Goal: Task Accomplishment & Management: Use online tool/utility

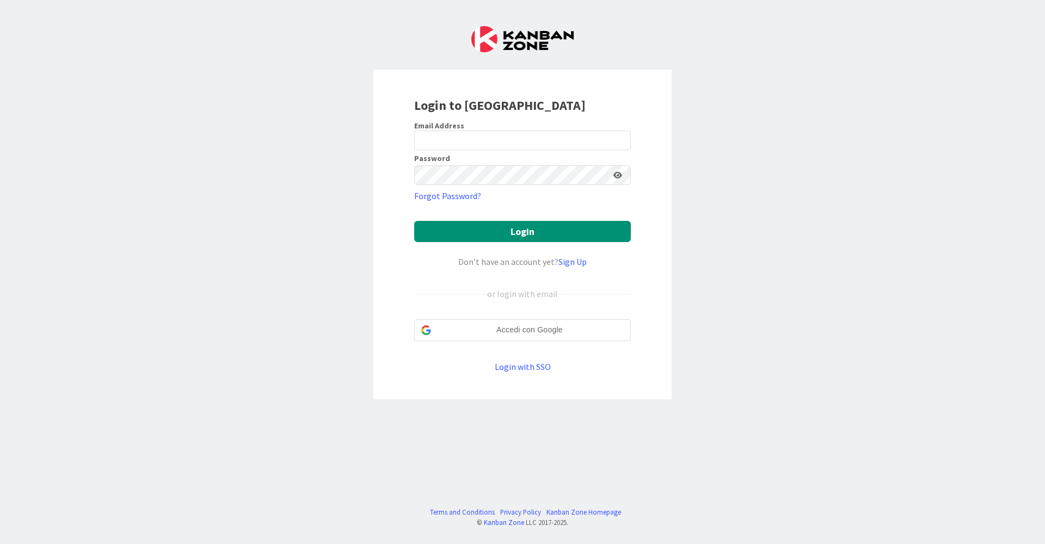
click at [414, 150] on div at bounding box center [414, 150] width 0 height 0
type input "[EMAIL_ADDRESS][DOMAIN_NAME]"
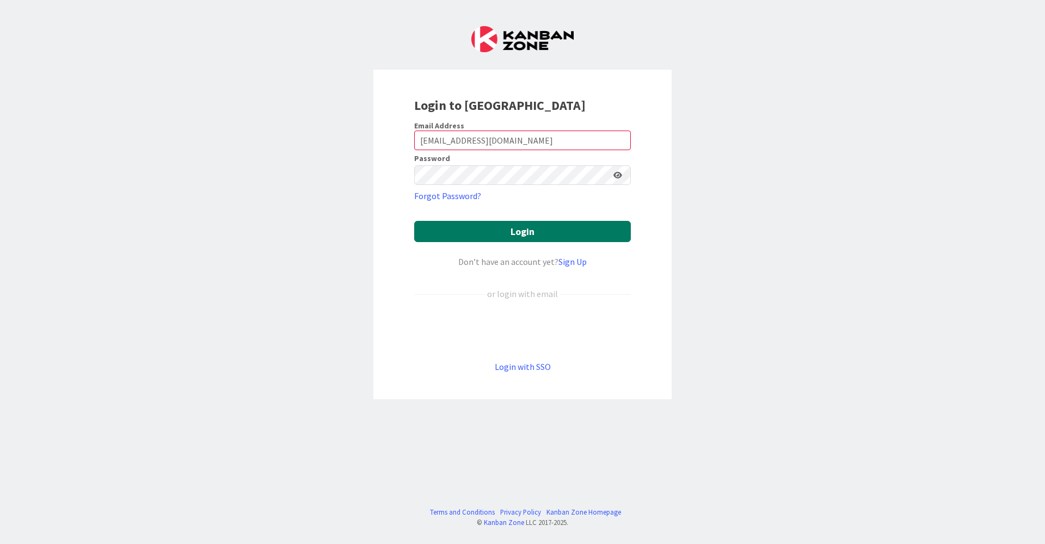
click at [538, 238] on button "Login" at bounding box center [522, 231] width 217 height 21
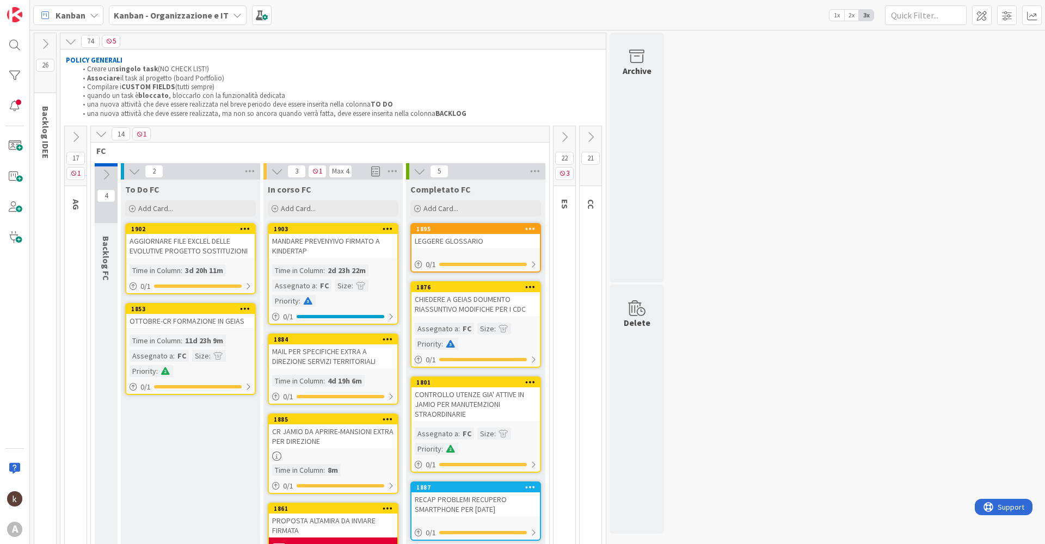
click at [98, 134] on icon at bounding box center [101, 134] width 12 height 12
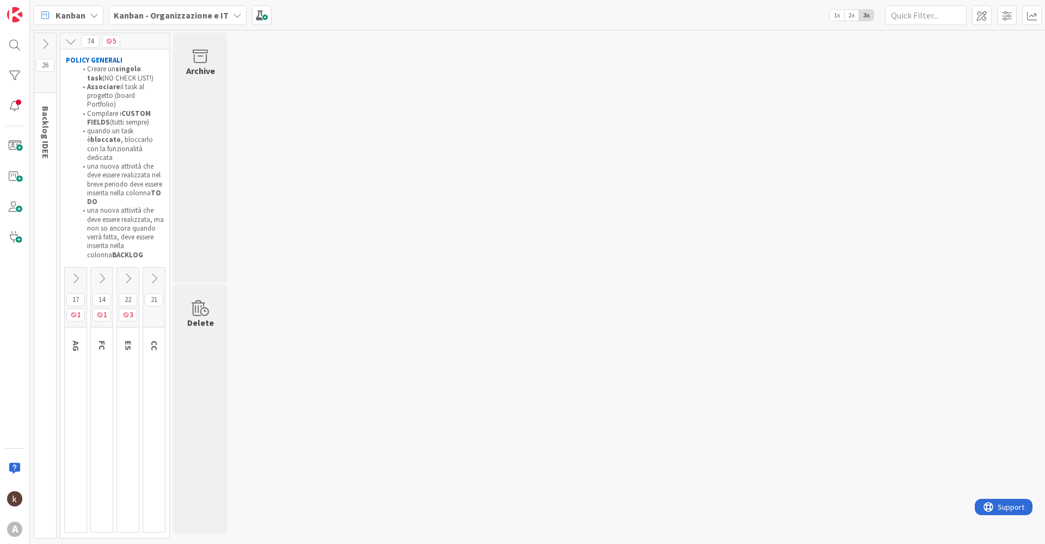
click at [78, 273] on icon at bounding box center [76, 279] width 12 height 12
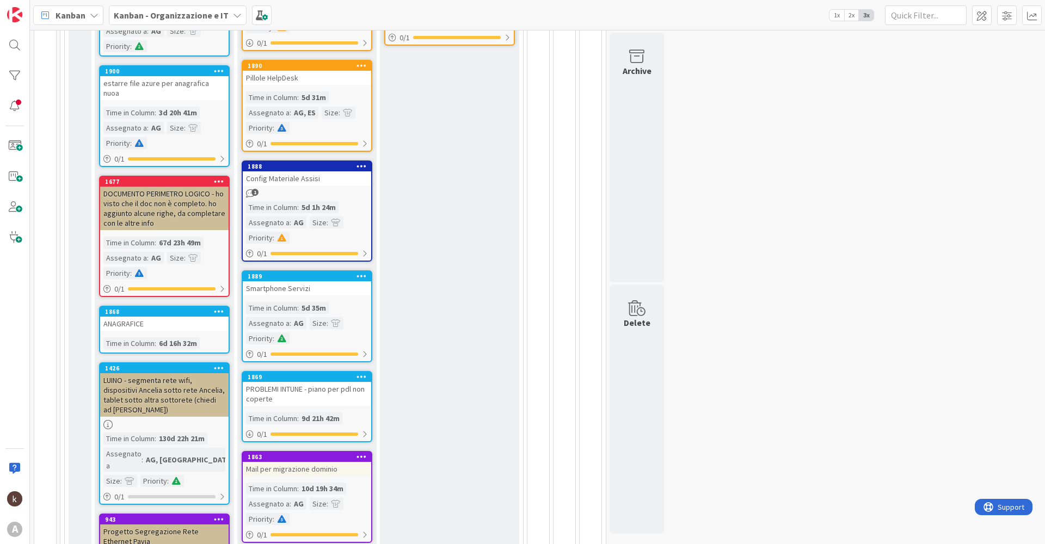
scroll to position [272, 0]
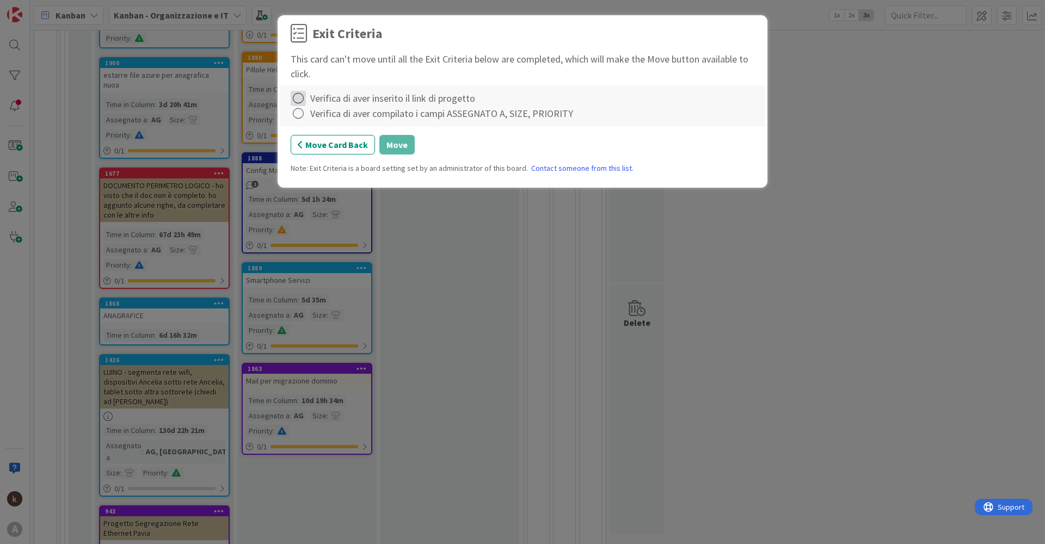
click at [295, 95] on icon at bounding box center [298, 98] width 15 height 15
click at [300, 121] on icon at bounding box center [300, 121] width 8 height 7
click at [300, 116] on icon at bounding box center [298, 113] width 15 height 15
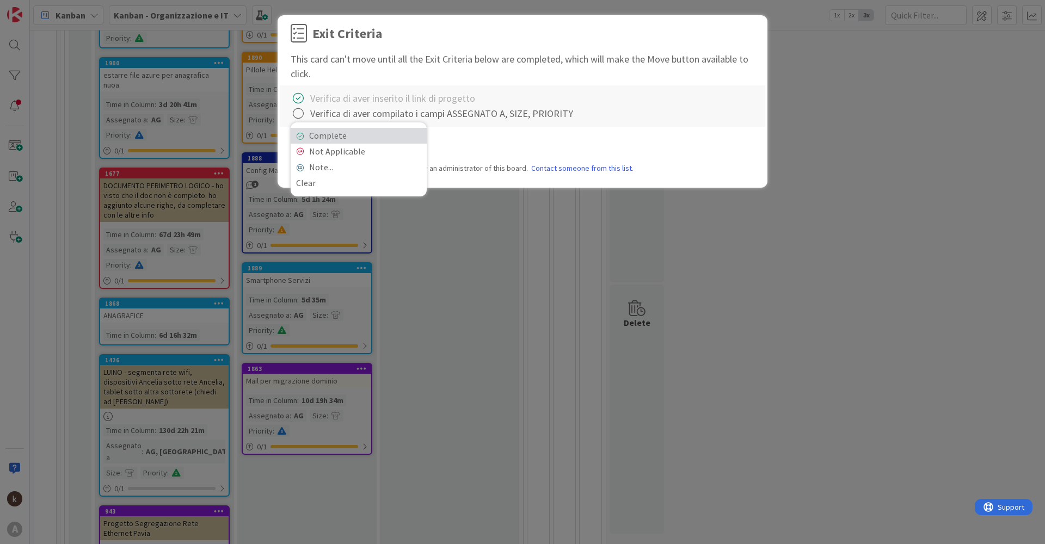
click at [312, 132] on link "Complete" at bounding box center [359, 136] width 136 height 16
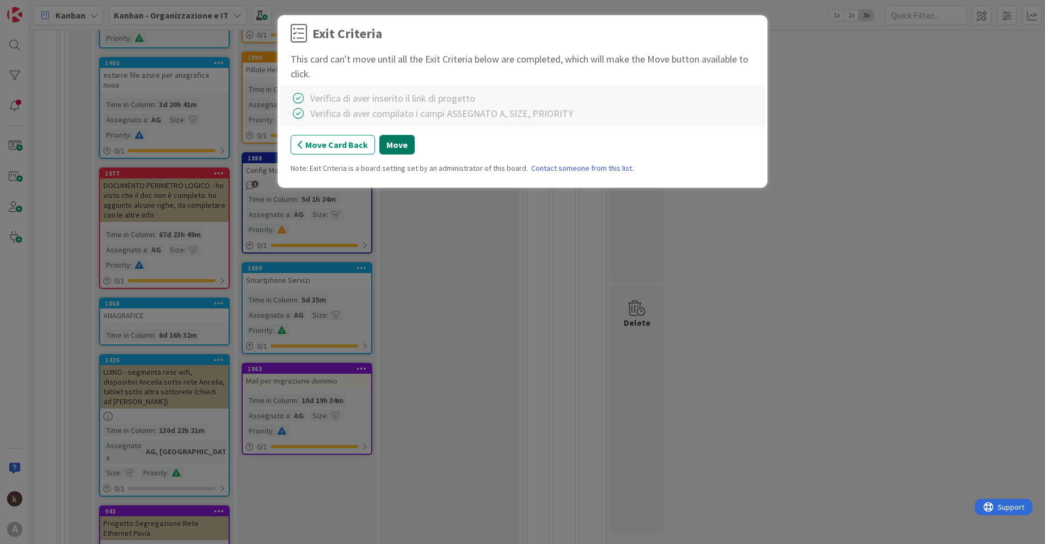
click at [398, 146] on button "Move" at bounding box center [396, 145] width 35 height 20
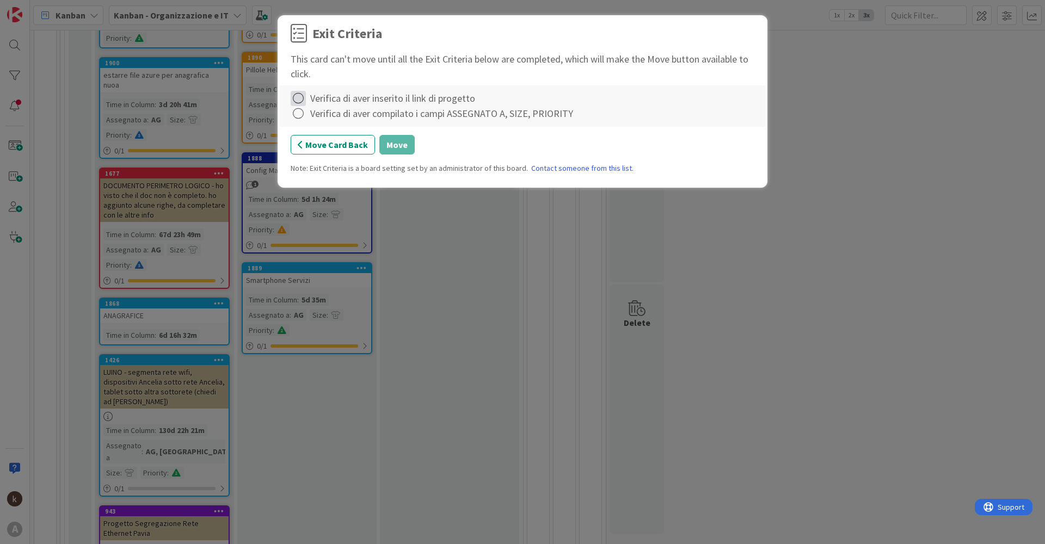
drag, startPoint x: 297, startPoint y: 95, endPoint x: 297, endPoint y: 106, distance: 10.4
click at [297, 97] on icon at bounding box center [298, 98] width 15 height 15
click at [310, 120] on link "Complete" at bounding box center [359, 121] width 136 height 16
click at [310, 118] on div "Verifica di aver compilato i campi ASSEGNATO A, SIZE, PRIORITY" at bounding box center [523, 113] width 464 height 15
click at [291, 112] on icon at bounding box center [298, 113] width 15 height 15
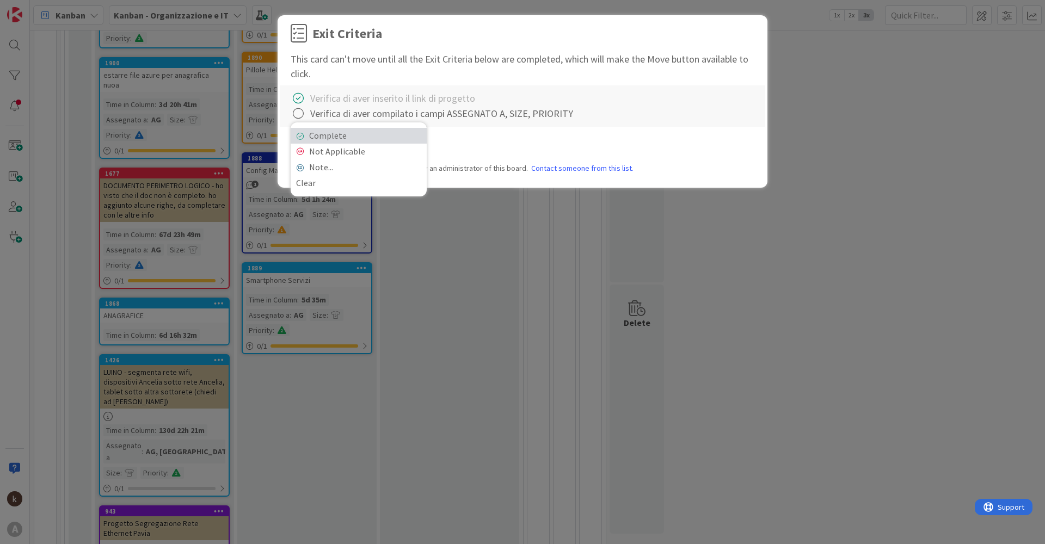
click at [335, 136] on link "Complete" at bounding box center [359, 136] width 136 height 16
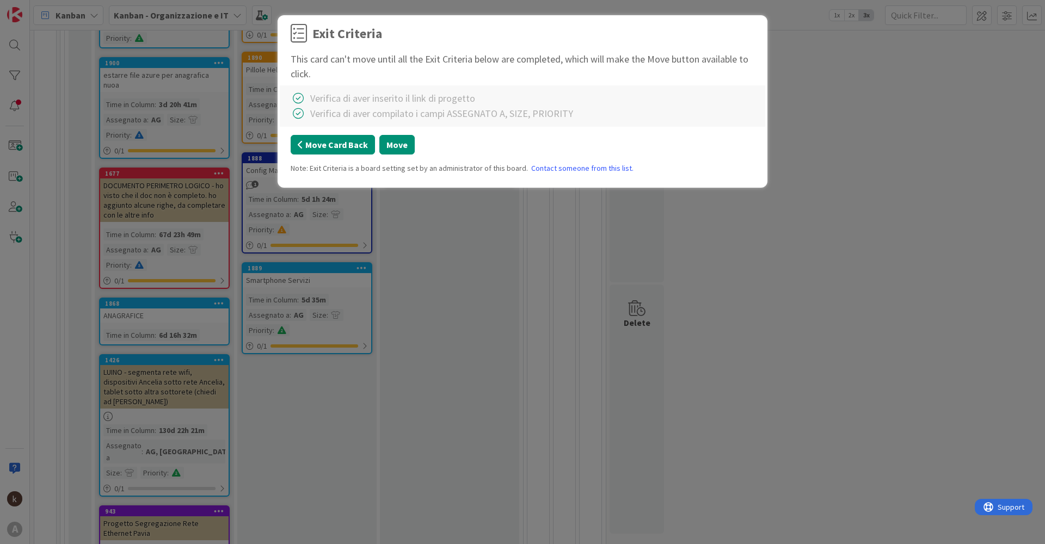
click at [325, 146] on button "Move Card Back" at bounding box center [333, 145] width 84 height 20
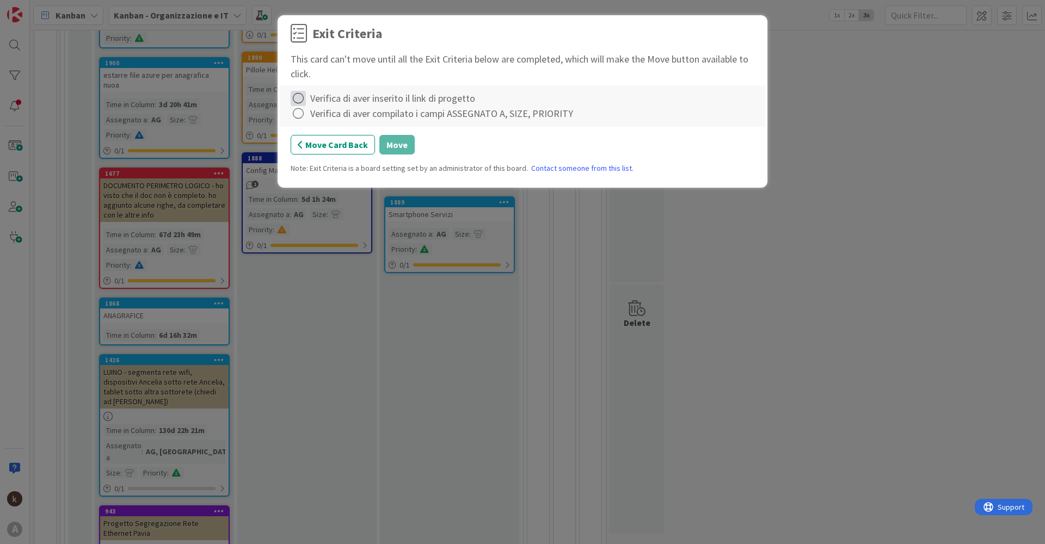
click at [296, 96] on icon at bounding box center [298, 98] width 15 height 15
click at [299, 113] on link "Complete" at bounding box center [359, 121] width 136 height 16
click at [300, 115] on icon at bounding box center [298, 113] width 15 height 15
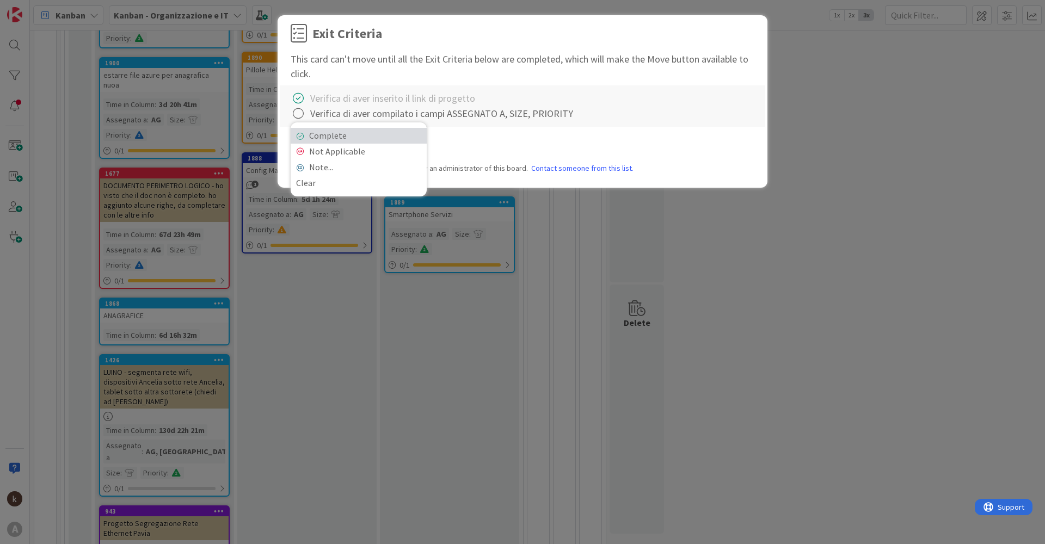
click at [301, 129] on link "Complete" at bounding box center [359, 136] width 136 height 16
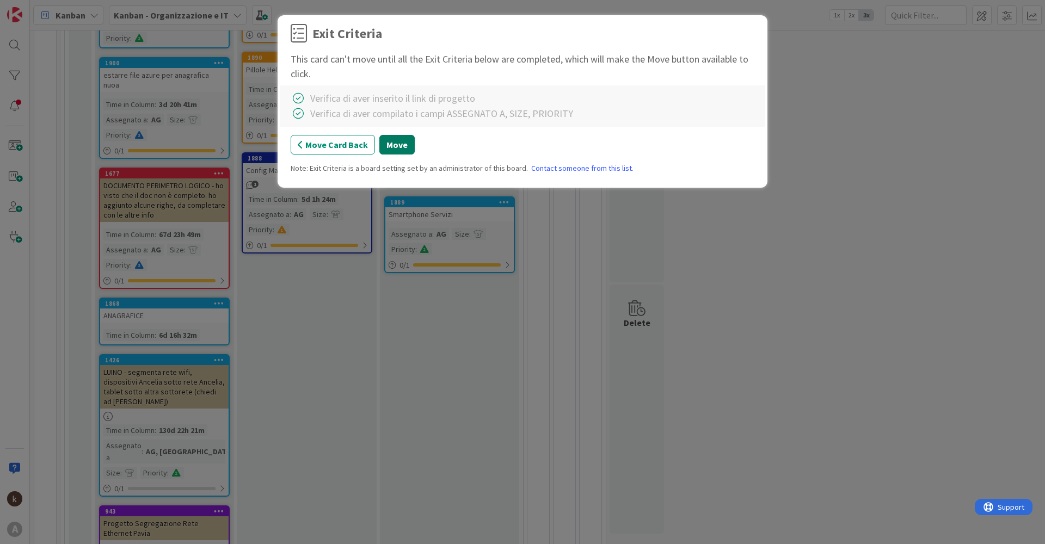
click at [388, 138] on button "Move" at bounding box center [396, 145] width 35 height 20
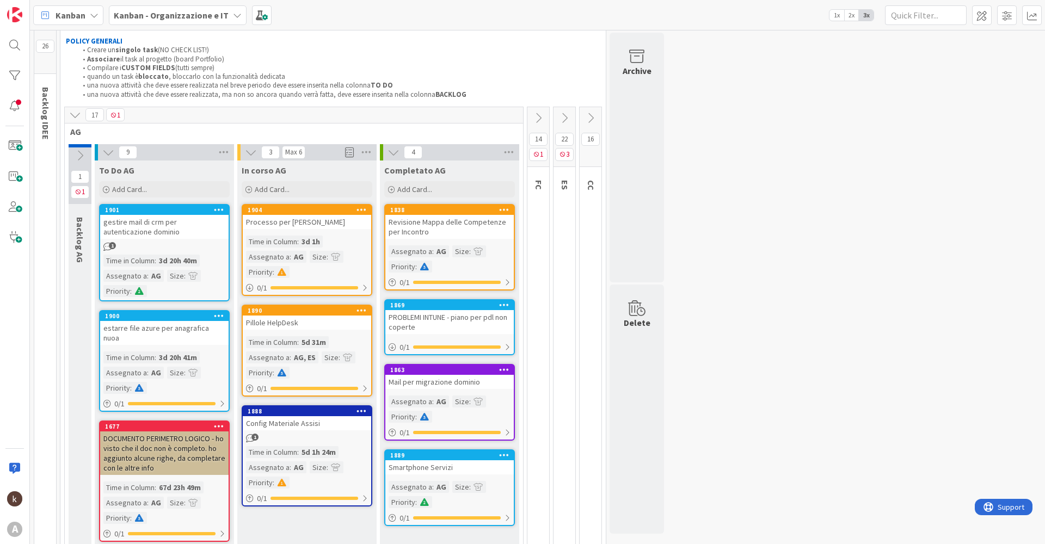
scroll to position [0, 0]
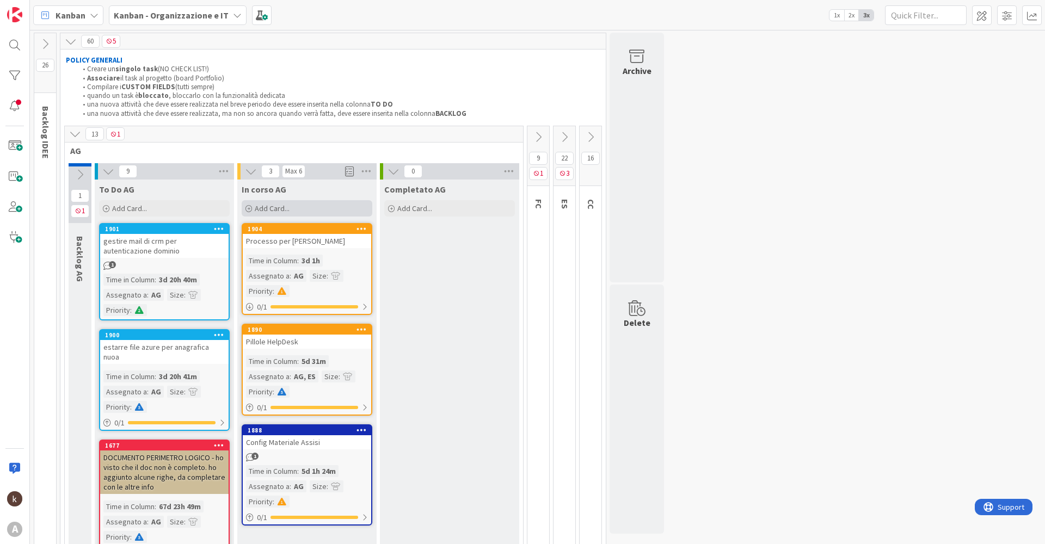
click at [311, 202] on div "Add Card..." at bounding box center [307, 208] width 131 height 16
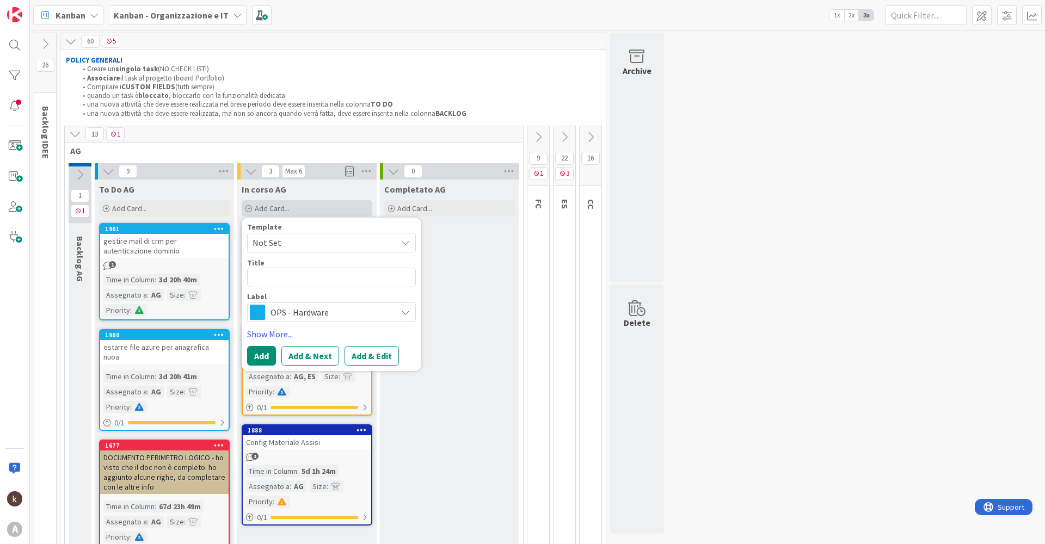
type textarea "x"
type textarea "e"
type textarea "x"
type textarea "es"
type textarea "x"
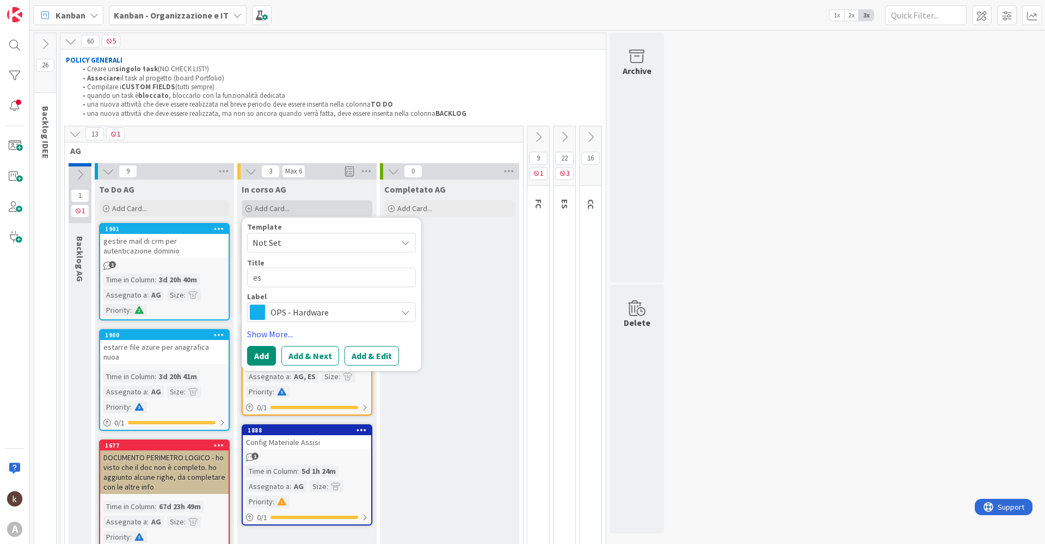
type textarea "est"
type textarea "x"
type textarea "estr"
type textarea "x"
type textarea "estra"
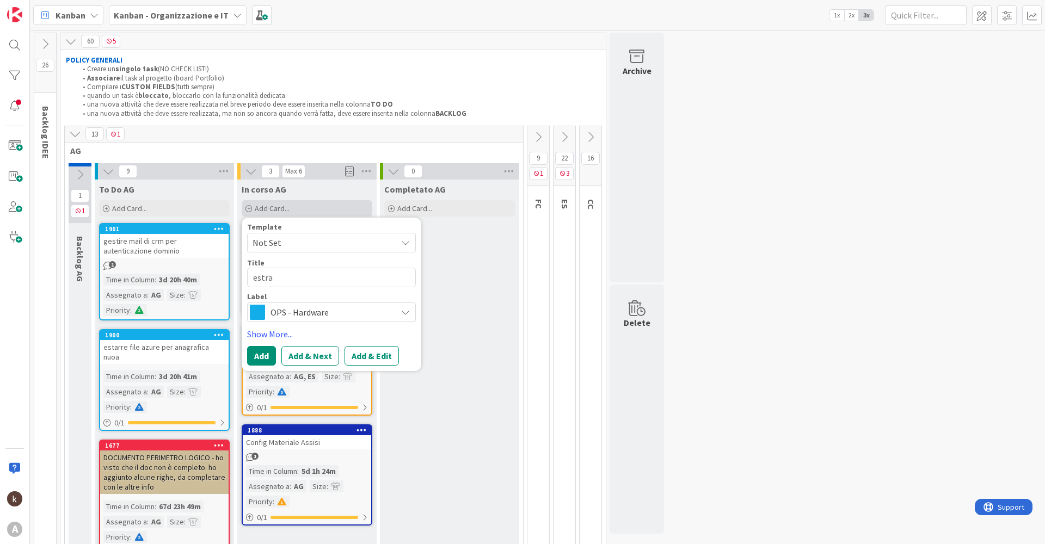
type textarea "x"
type textarea "estraz"
type textarea "x"
type textarea "estrazi"
type textarea "x"
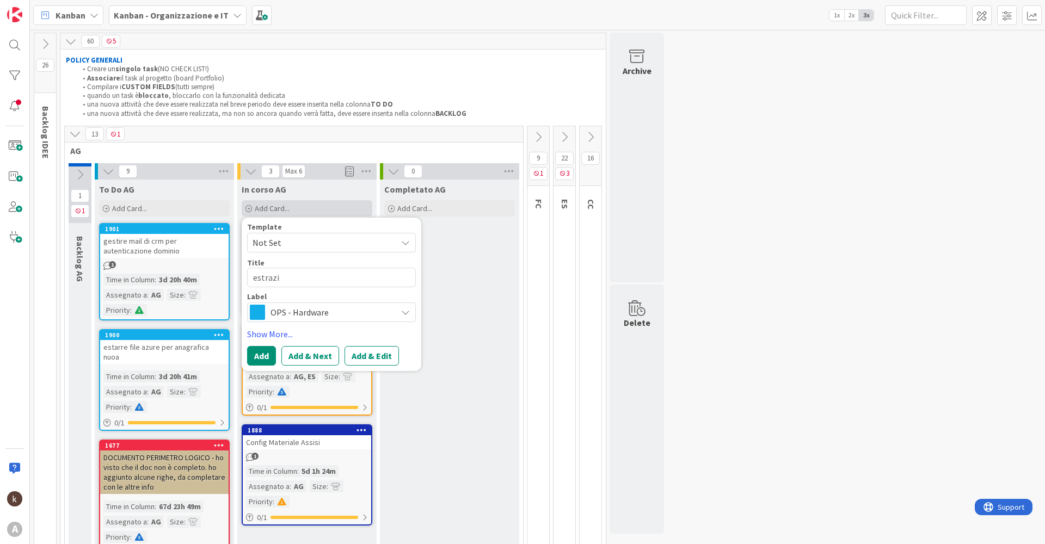
type textarea "estrazio"
type textarea "x"
type textarea "estrazion"
type textarea "x"
type textarea "estrazione"
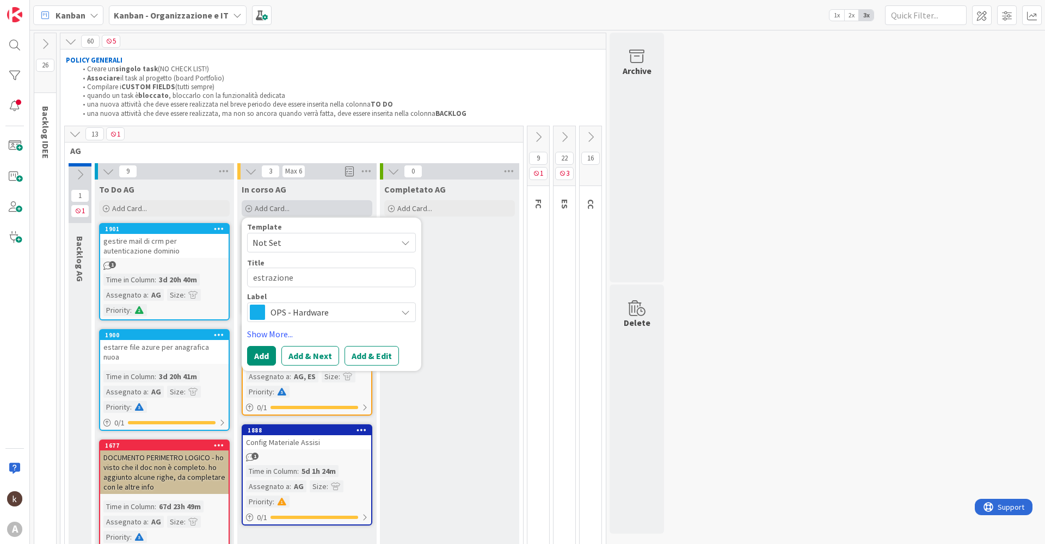
type textarea "x"
type textarea "estrazione"
type textarea "x"
type textarea "estrazione f"
type textarea "x"
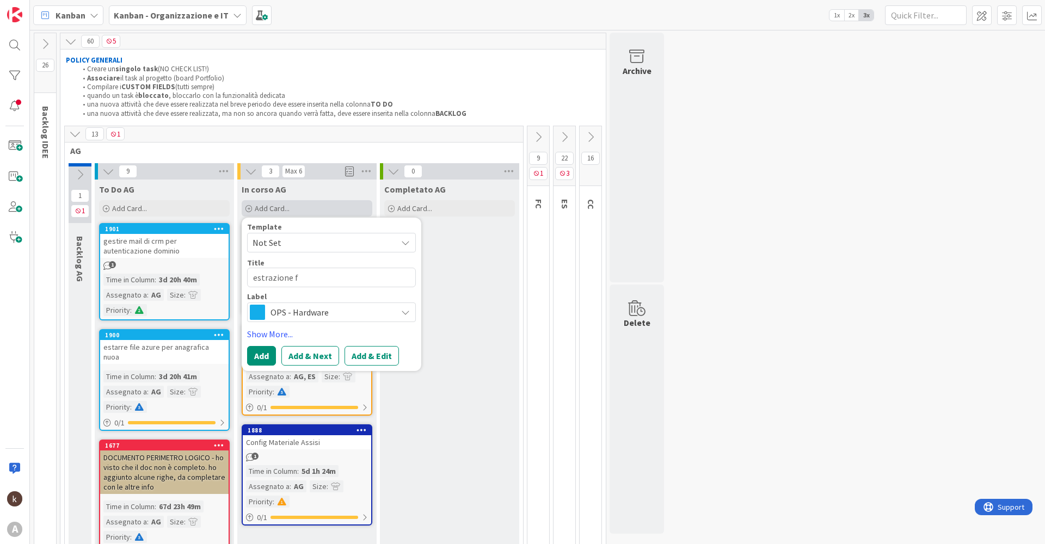
type textarea "estrazione fi"
type textarea "x"
type textarea "estrazione fil"
type textarea "x"
type textarea "estrazione file"
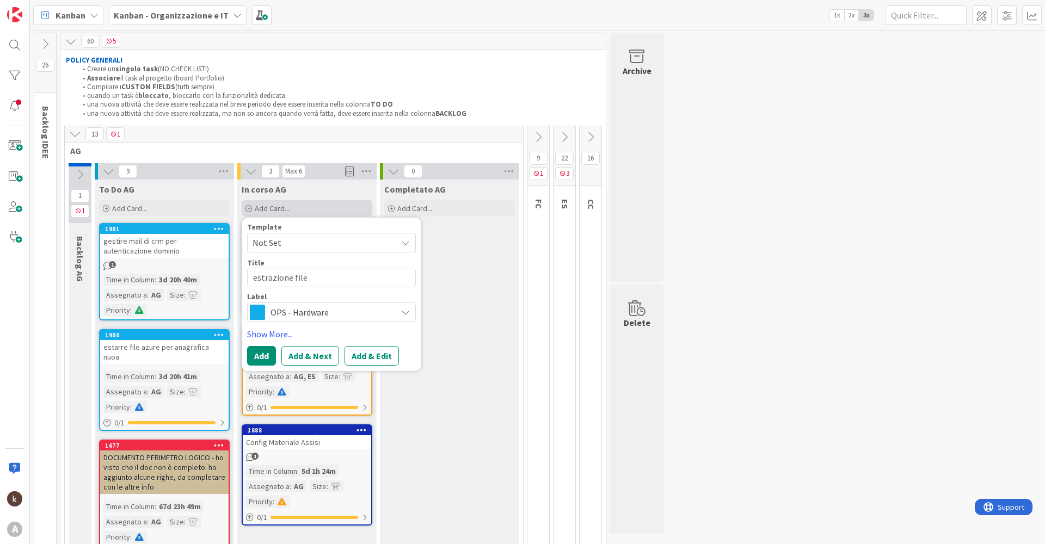
type textarea "x"
type textarea "estrazione file"
type textarea "x"
type textarea "estrazione file f"
type textarea "x"
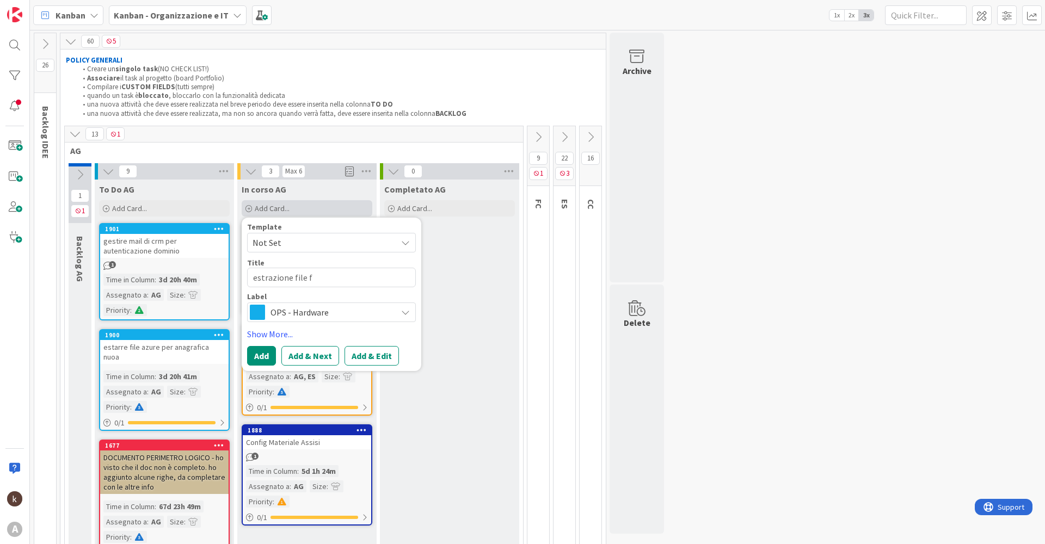
type textarea "estrazione file fi"
type textarea "x"
type textarea "estrazione file fin"
type textarea "x"
type textarea "estrazione file fino"
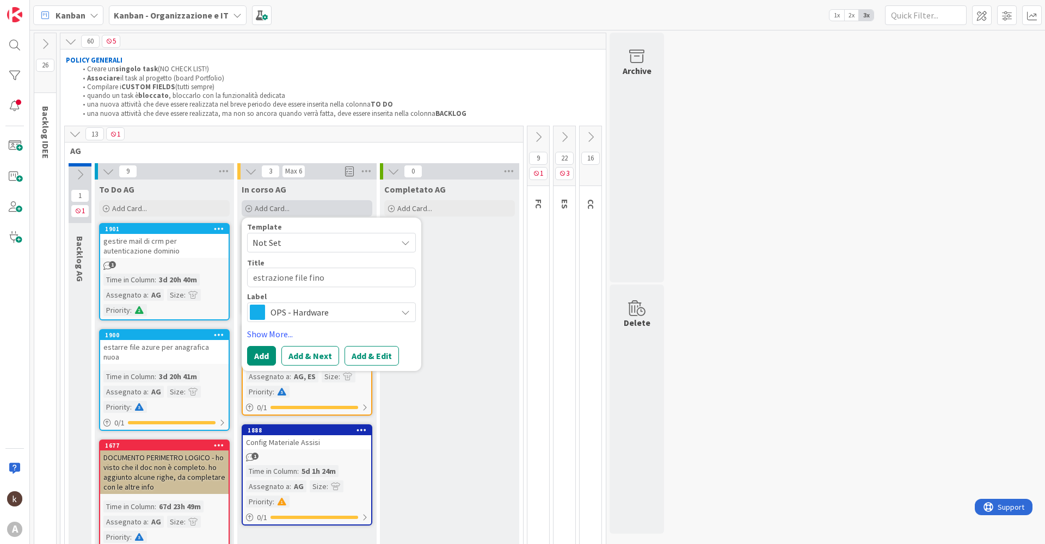
type textarea "x"
type textarea "estrazione file fino"
type textarea "x"
type textarea "estrazione file fino a"
type textarea "x"
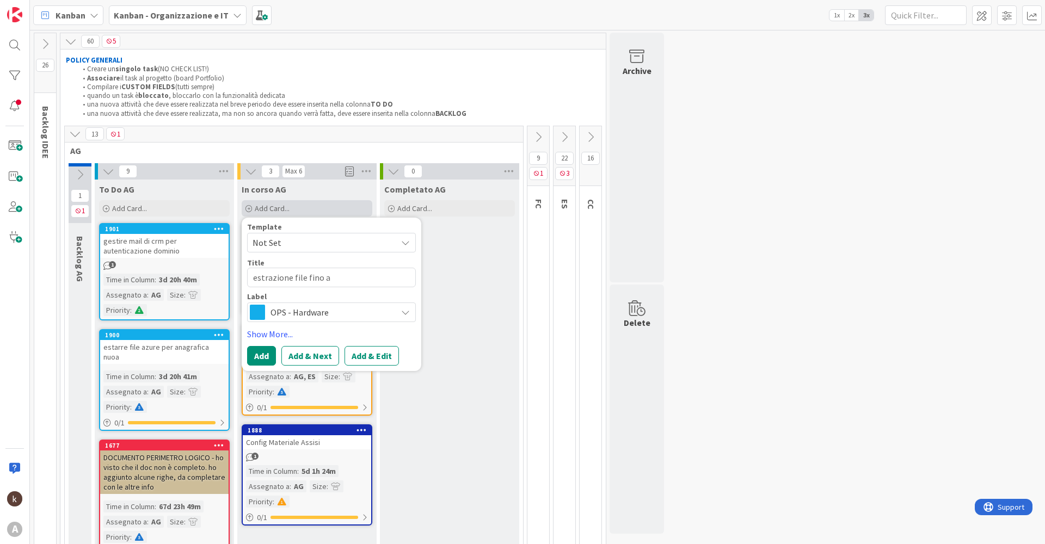
type textarea "estrazione file fino al"
type textarea "x"
type textarea "estrazione file fino al"
type textarea "x"
type textarea "estrazione file fino al c"
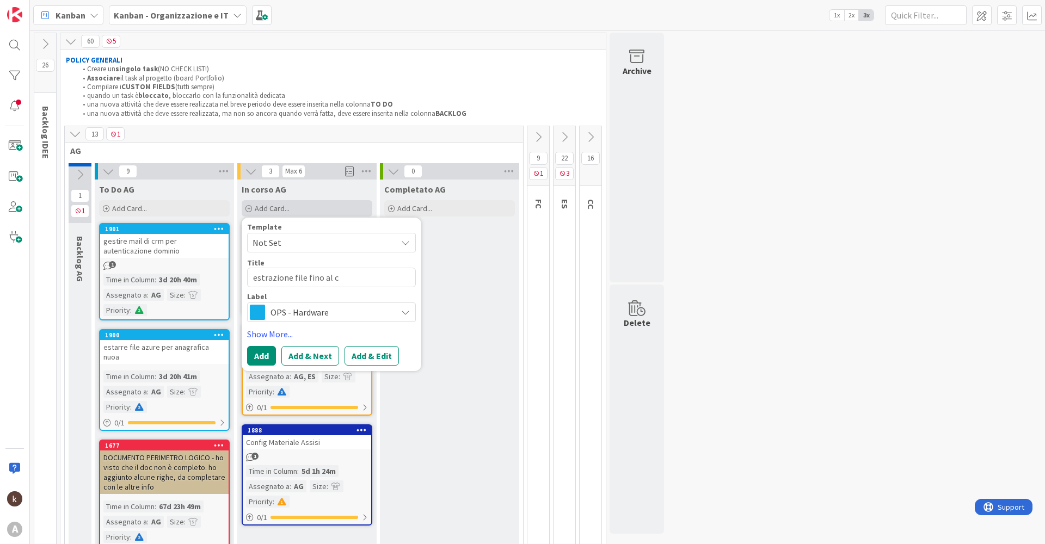
type textarea "x"
type textarea "estrazione file fino al co"
type textarea "x"
type textarea "estrazione file fino al coo"
type textarea "x"
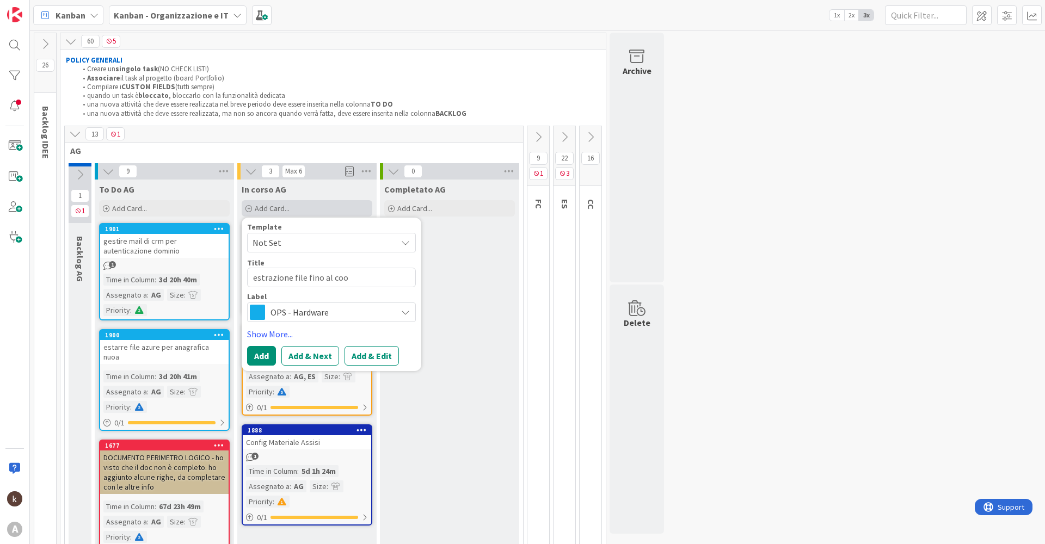
type textarea "estrazione file fino al coor"
type textarea "x"
type textarea "estrazione file fino al coord"
type textarea "x"
type textarea "estrazione file fino al coordi"
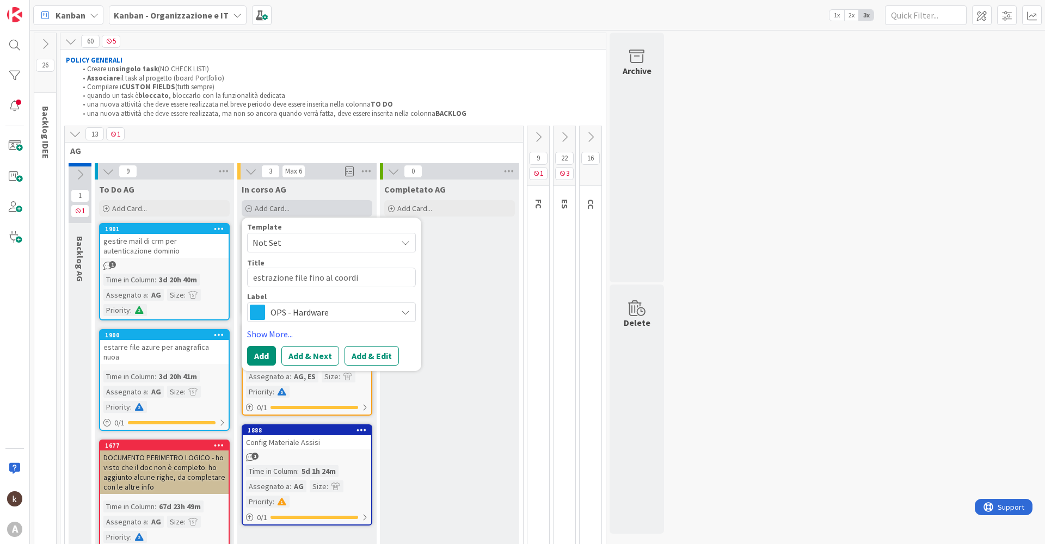
type textarea "x"
type textarea "estrazione file fino al coordin"
type textarea "x"
type textarea "estrazione file fino al coordina"
type textarea "x"
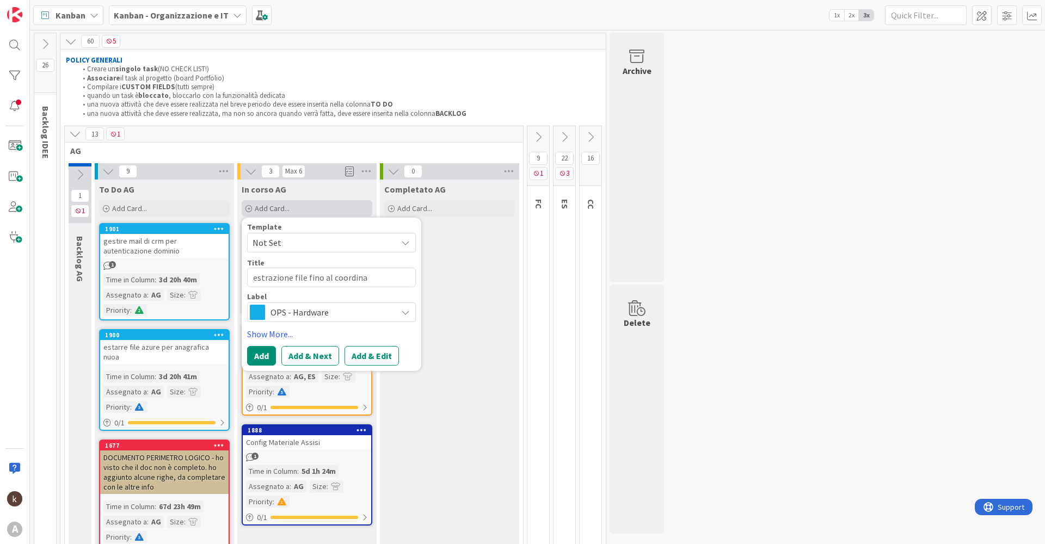
type textarea "estrazione file fino al coordinat"
type textarea "x"
type textarea "estrazione file fino al coordinato"
type textarea "x"
type textarea "estrazione file fino al coordinator"
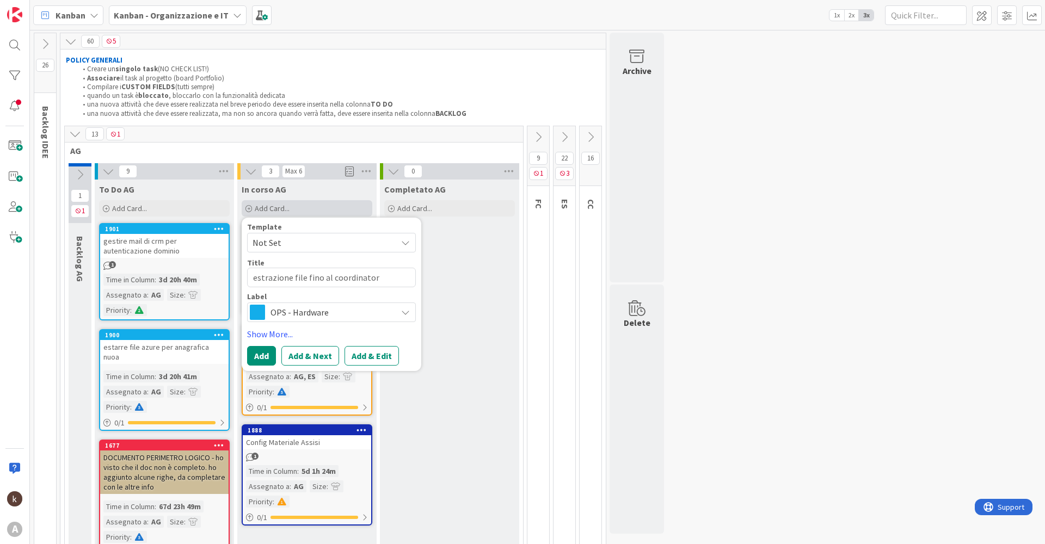
type textarea "x"
type textarea "estrazione file fino al coordinatore"
click at [333, 315] on span "OPS - Hardware" at bounding box center [330, 312] width 121 height 15
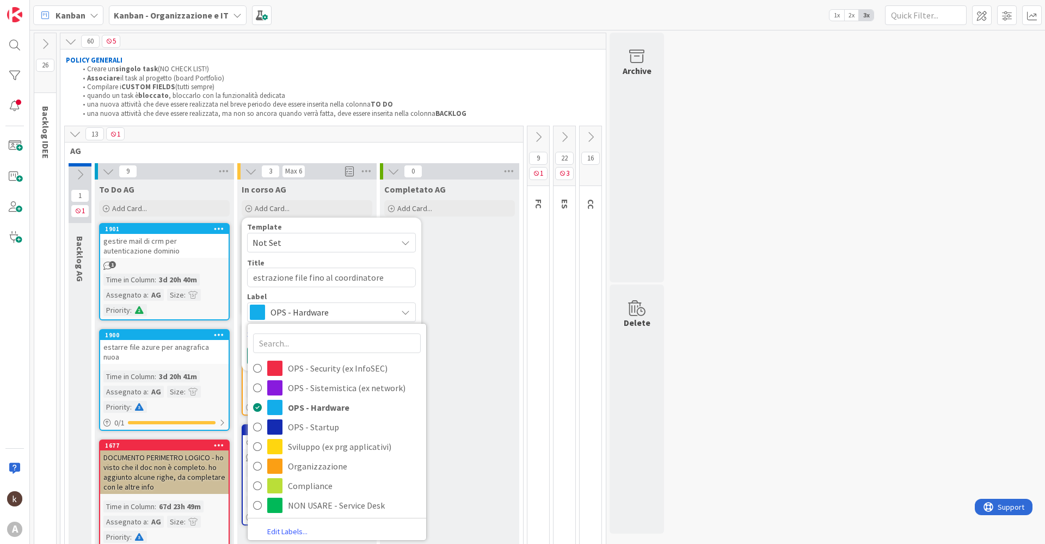
click at [333, 315] on span "OPS - Hardware" at bounding box center [330, 312] width 121 height 15
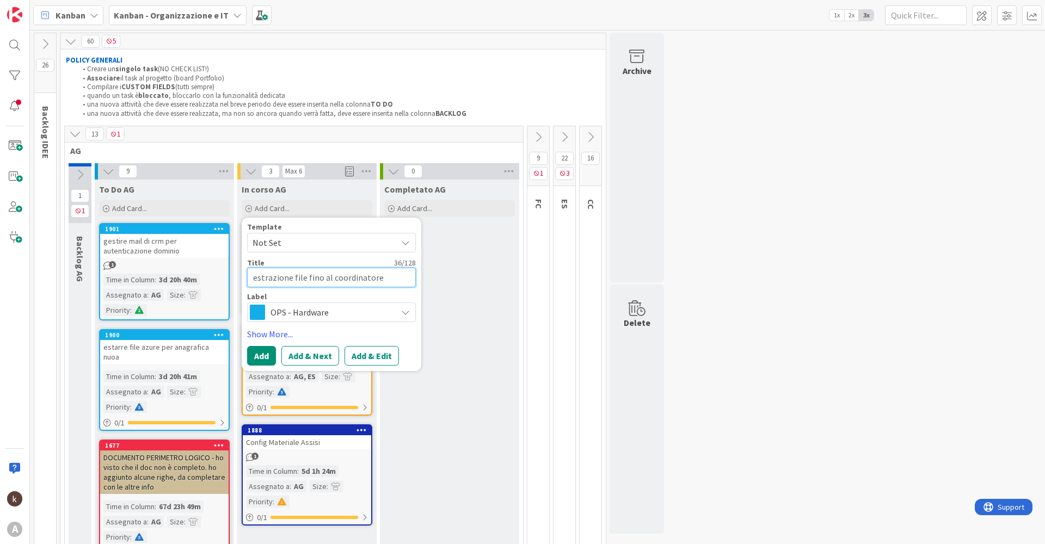
click at [387, 277] on textarea "estrazione file fino al coordinatore" at bounding box center [331, 278] width 169 height 20
click at [305, 279] on textarea "estrazione file fino al coordinatore" at bounding box center [331, 278] width 169 height 20
type textarea "x"
type textarea "estrazione file afino al coordinatore"
type textarea "x"
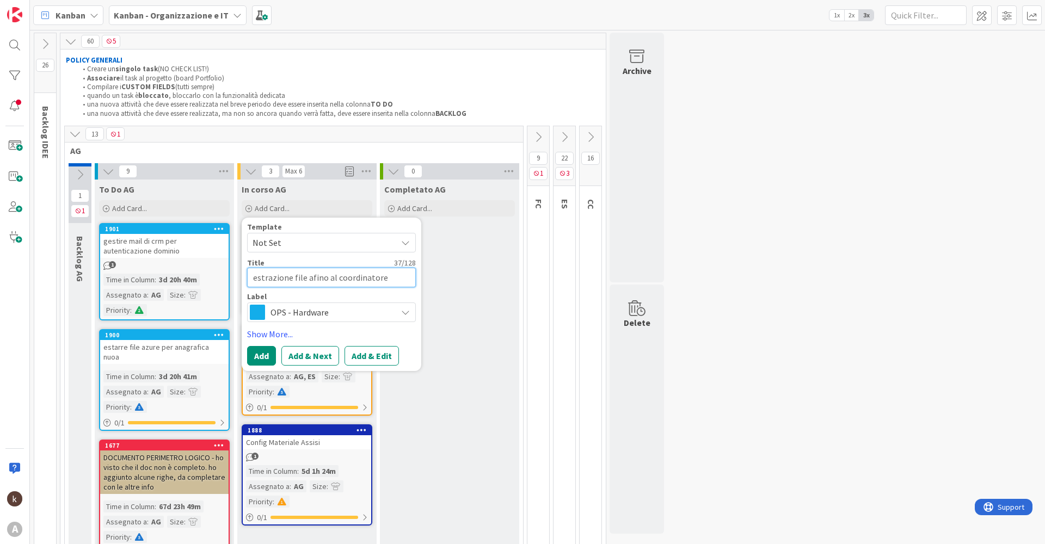
type textarea "estrazione file anfino al coordinatore"
type textarea "x"
type textarea "estrazione file anafino al coordinatore"
type textarea "x"
type textarea "estrazione file anagfino al coordinatore"
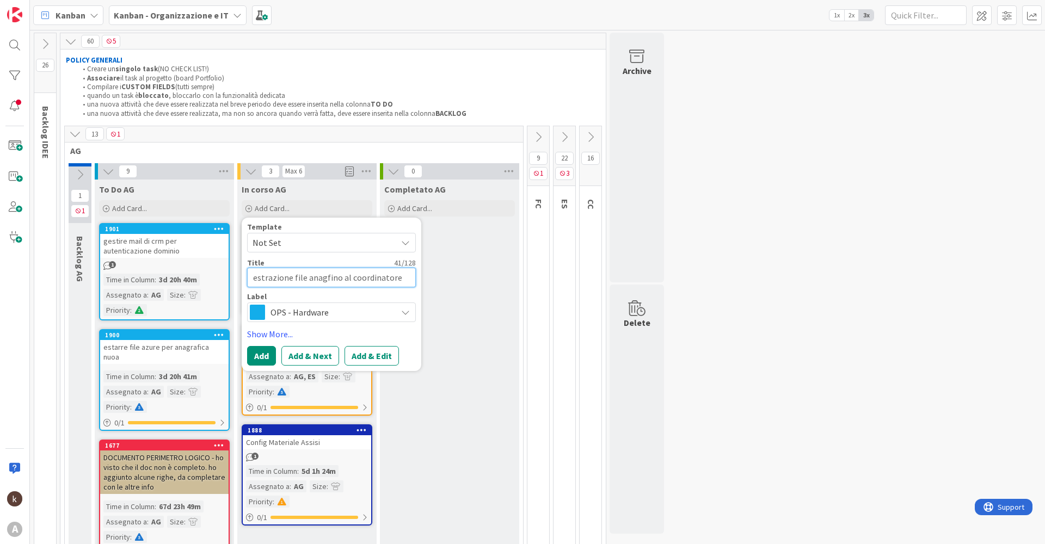
type textarea "x"
type textarea "estrazione file anagrfino al coordinatore"
type textarea "x"
type textarea "estrazione file anagrafino al coordinatore"
type textarea "x"
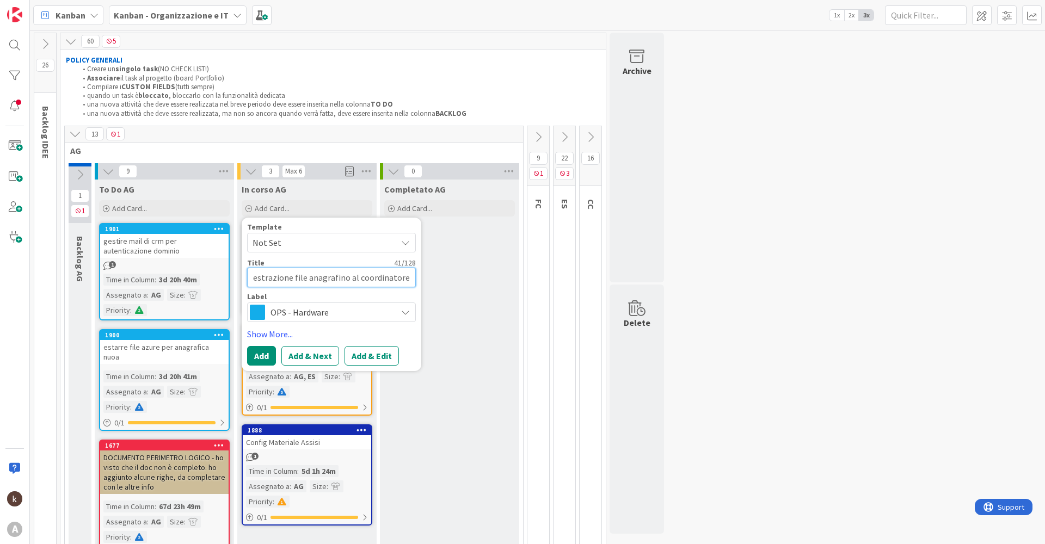
type textarea "estrazione file anagraffino al coordinatore"
type textarea "x"
type textarea "estrazione file anagrafifino al coordinatore"
type textarea "x"
type textarea "estrazione file anagraficfino al coordinatore"
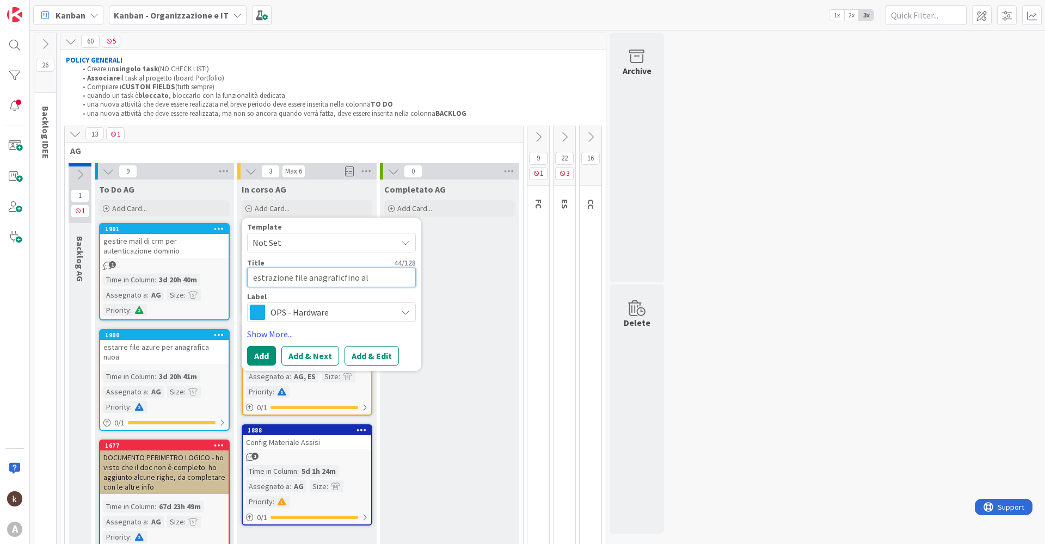
type textarea "x"
type textarea "estrazione file anagrafichfino al coordinatore"
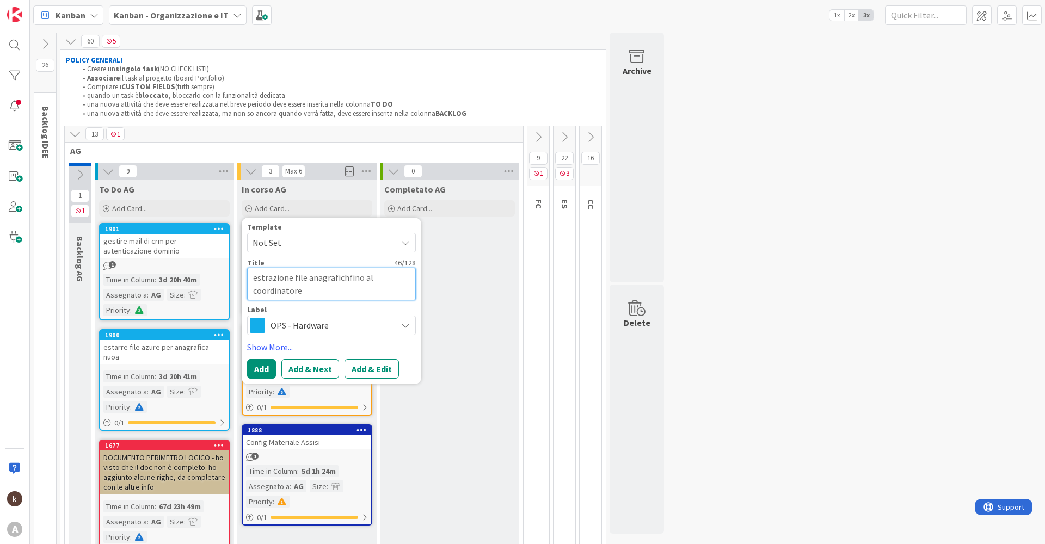
type textarea "x"
type textarea "estrazione file anagrafichefino al coordinatore"
type textarea "x"
type textarea "estrazione file anagrafiche fino al coordinatore"
click at [335, 329] on span "OPS - Hardware" at bounding box center [330, 325] width 121 height 15
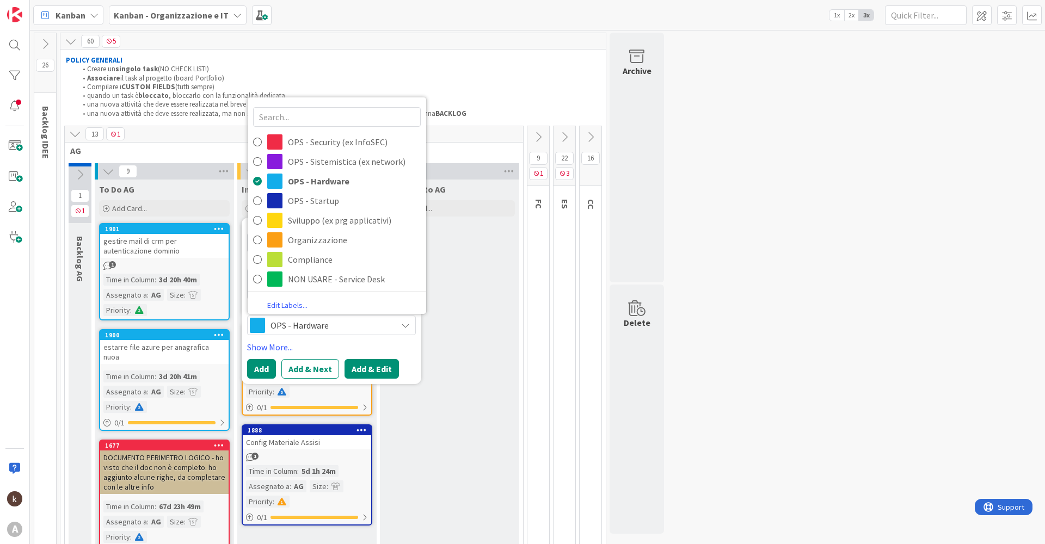
click at [365, 367] on button "Add & Edit" at bounding box center [371, 369] width 54 height 20
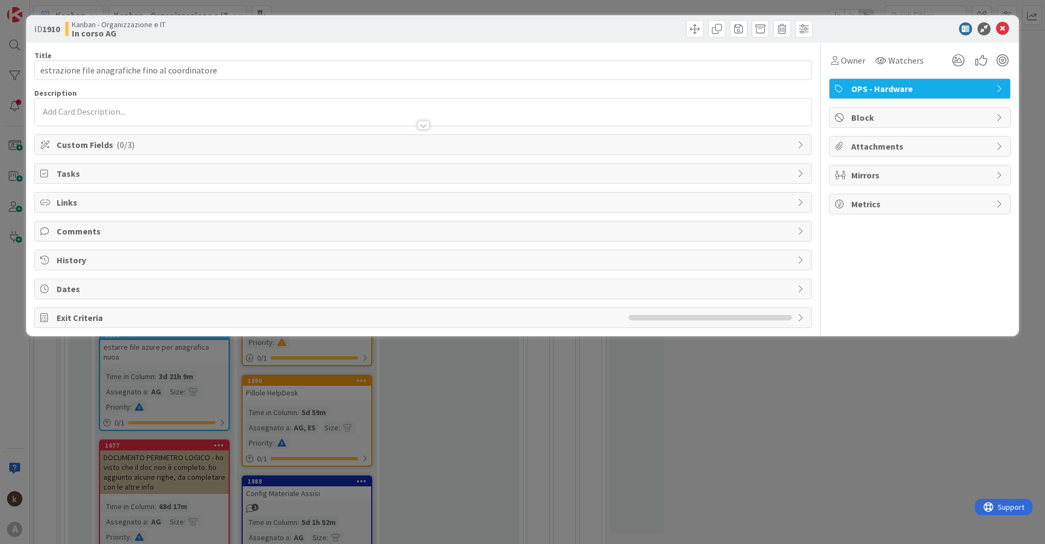
click at [283, 151] on div "Custom Fields ( 0/3 )" at bounding box center [423, 145] width 776 height 20
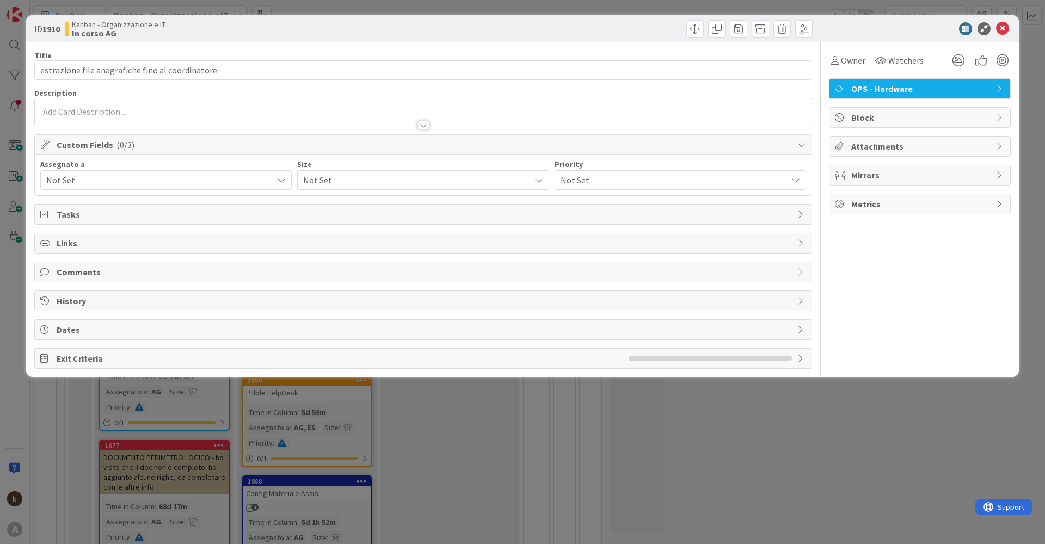
click at [71, 185] on span "Not Set" at bounding box center [159, 180] width 226 height 13
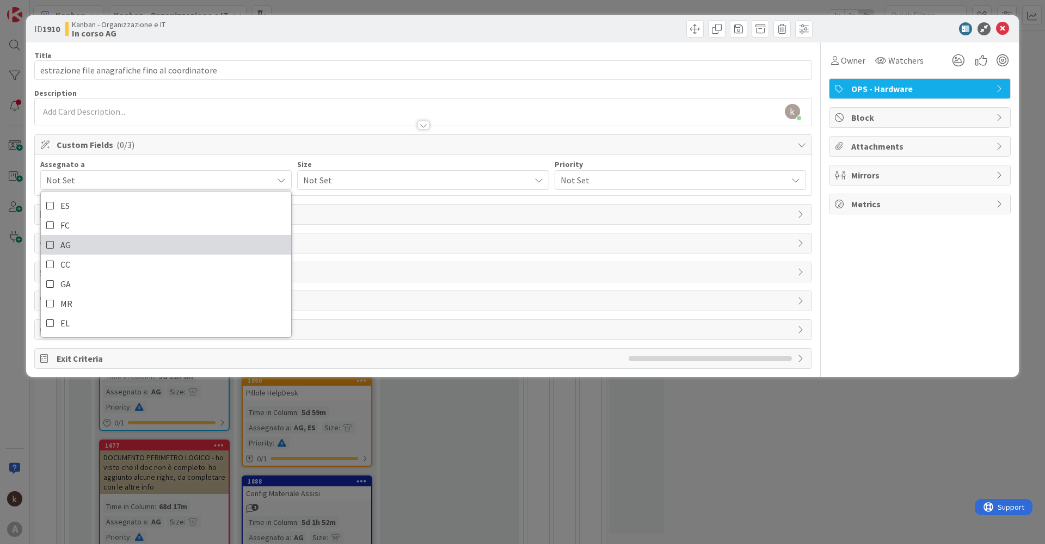
click at [52, 246] on icon at bounding box center [50, 245] width 9 height 16
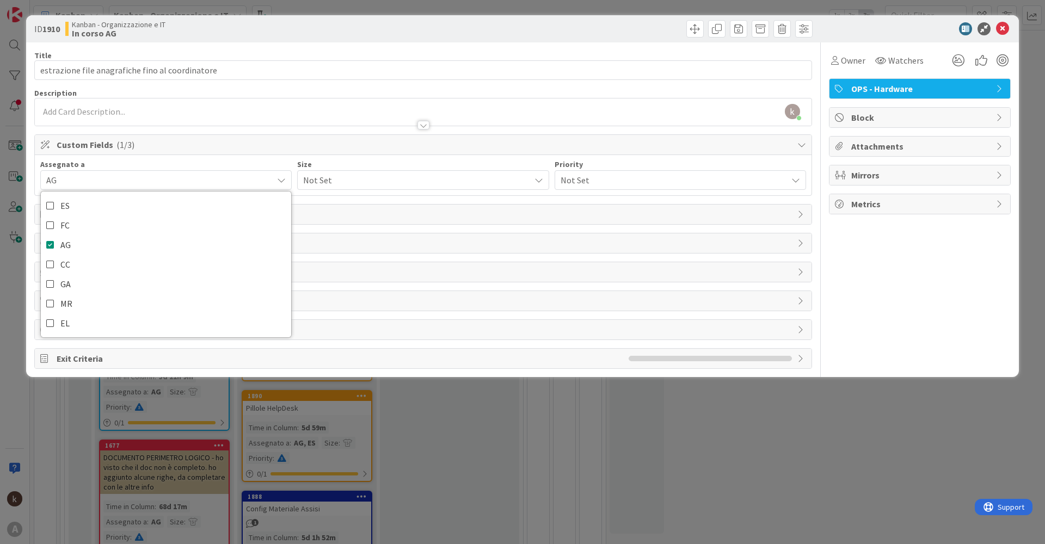
click at [354, 175] on span "Not Set" at bounding box center [413, 179] width 221 height 15
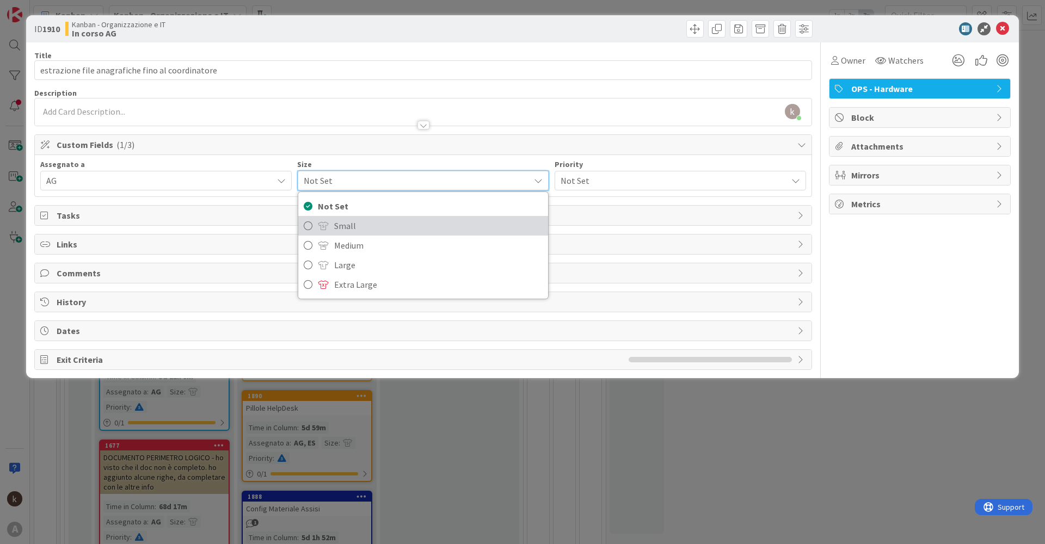
click at [350, 223] on span "Small" at bounding box center [438, 226] width 208 height 16
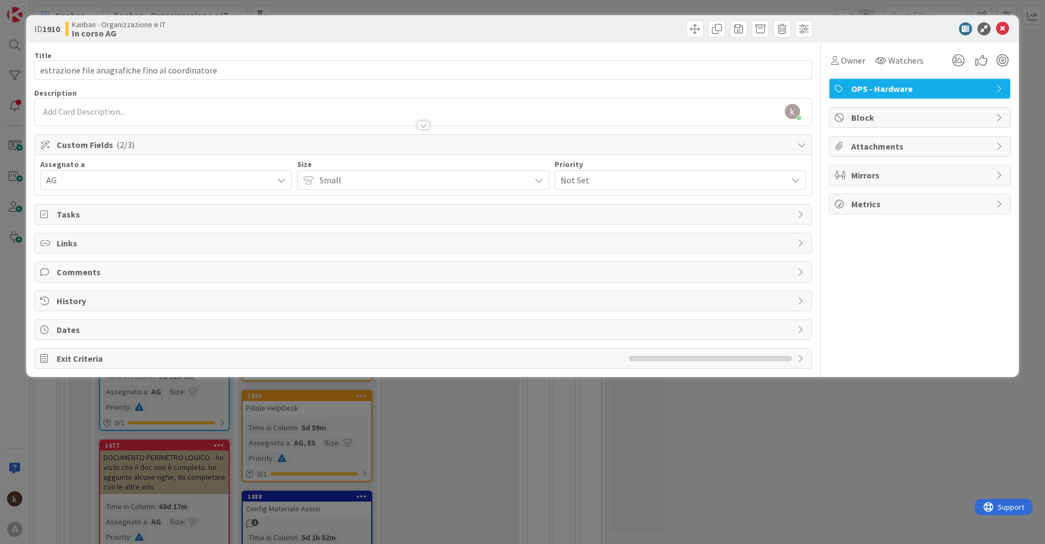
click at [635, 178] on span "Not Set" at bounding box center [670, 179] width 221 height 15
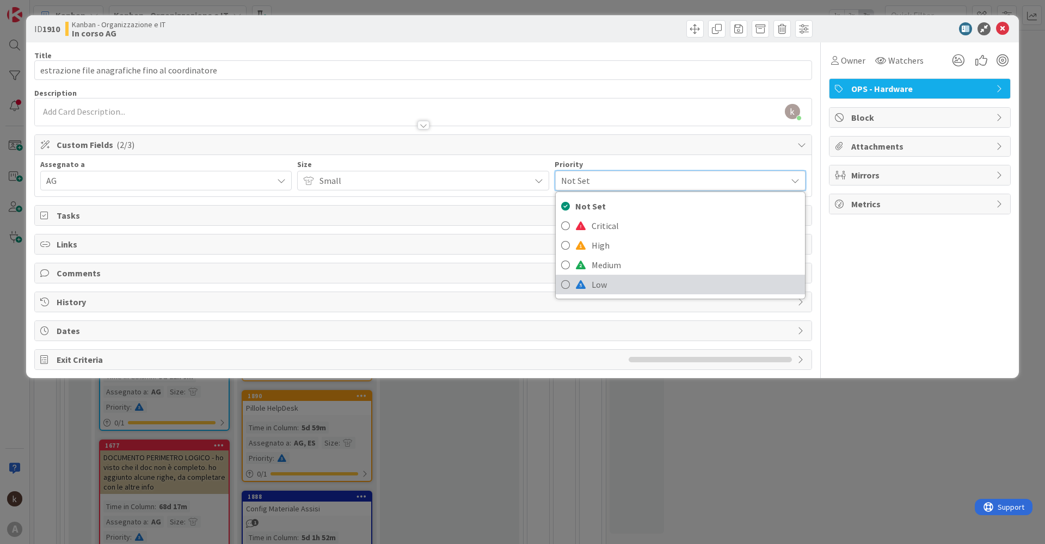
click at [602, 292] on span "Low" at bounding box center [695, 284] width 208 height 16
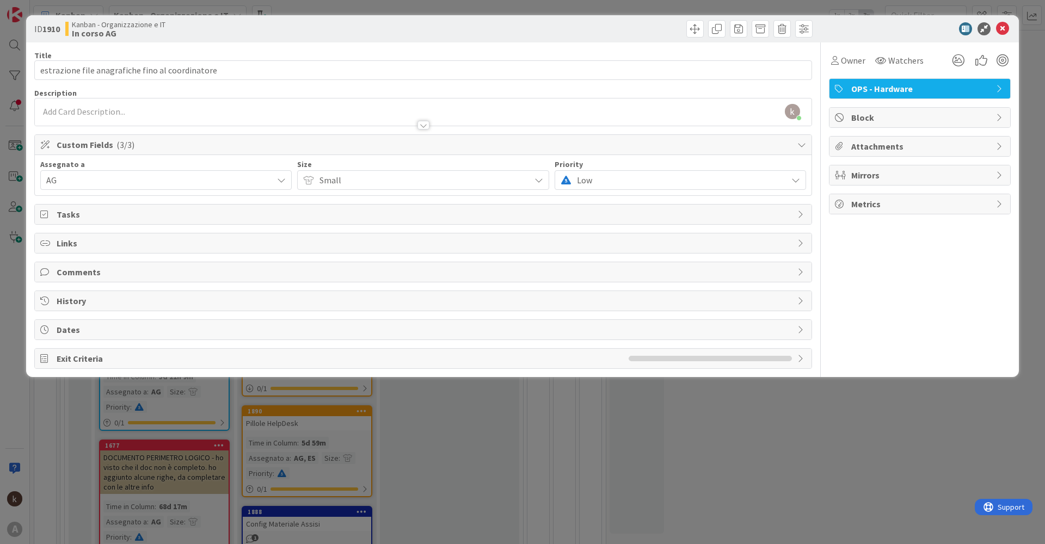
click at [104, 243] on span "Links" at bounding box center [424, 243] width 735 height 13
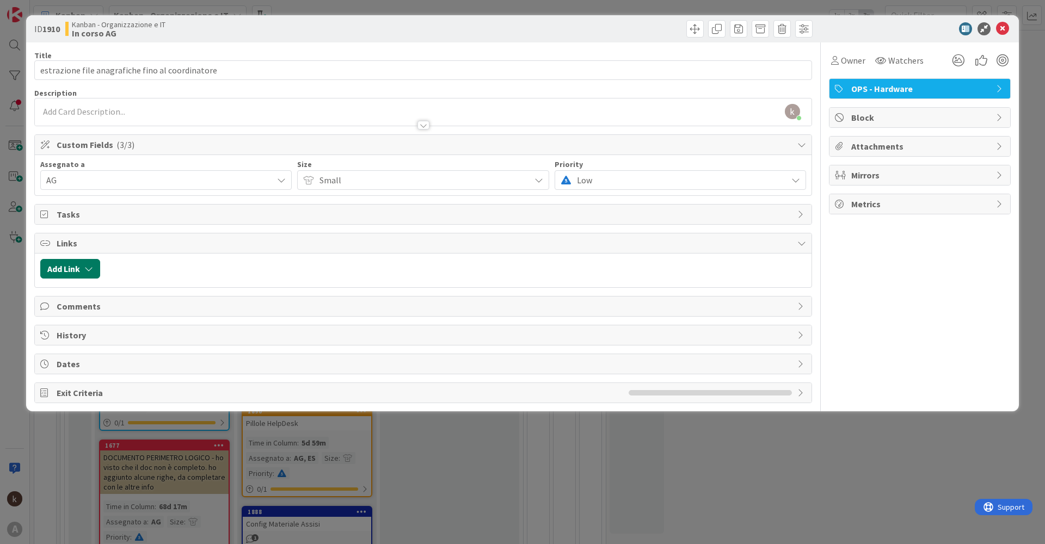
click at [82, 265] on button "Add Link" at bounding box center [70, 269] width 60 height 20
click at [126, 322] on div "New Existing Current Board" at bounding box center [122, 336] width 152 height 70
click at [119, 339] on span "Current Board" at bounding box center [113, 336] width 122 height 15
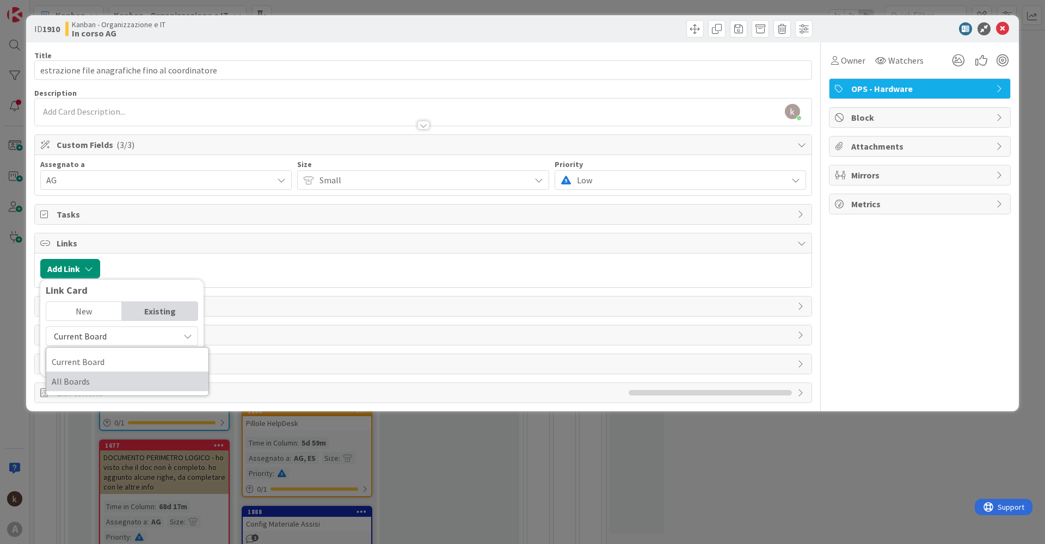
click at [82, 386] on span "All Boards" at bounding box center [127, 381] width 151 height 16
click at [116, 361] on input "text" at bounding box center [122, 361] width 152 height 20
click at [368, 315] on div "Comments" at bounding box center [423, 307] width 776 height 20
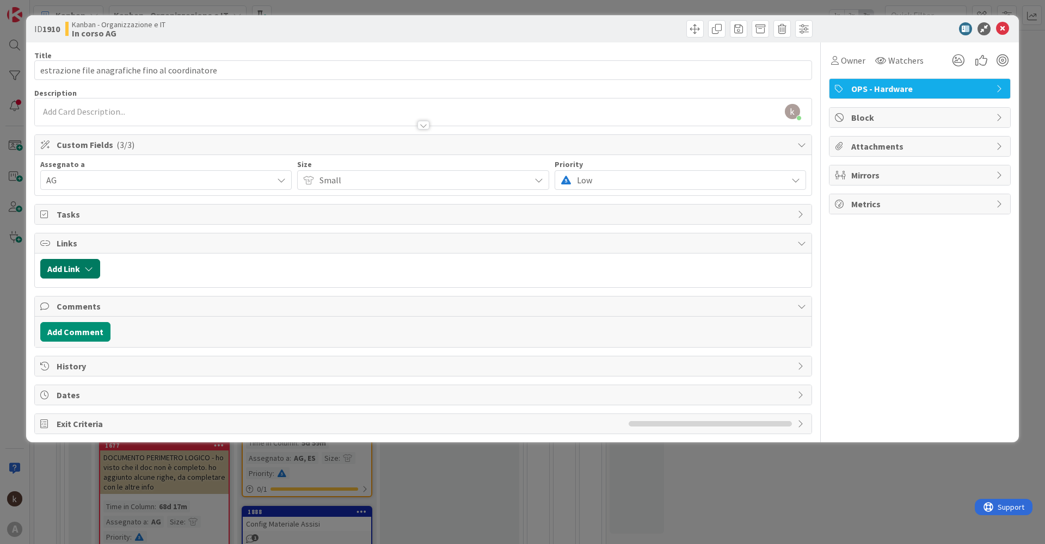
click at [77, 276] on button "Add Link" at bounding box center [70, 269] width 60 height 20
click at [92, 360] on input "289" at bounding box center [122, 361] width 152 height 20
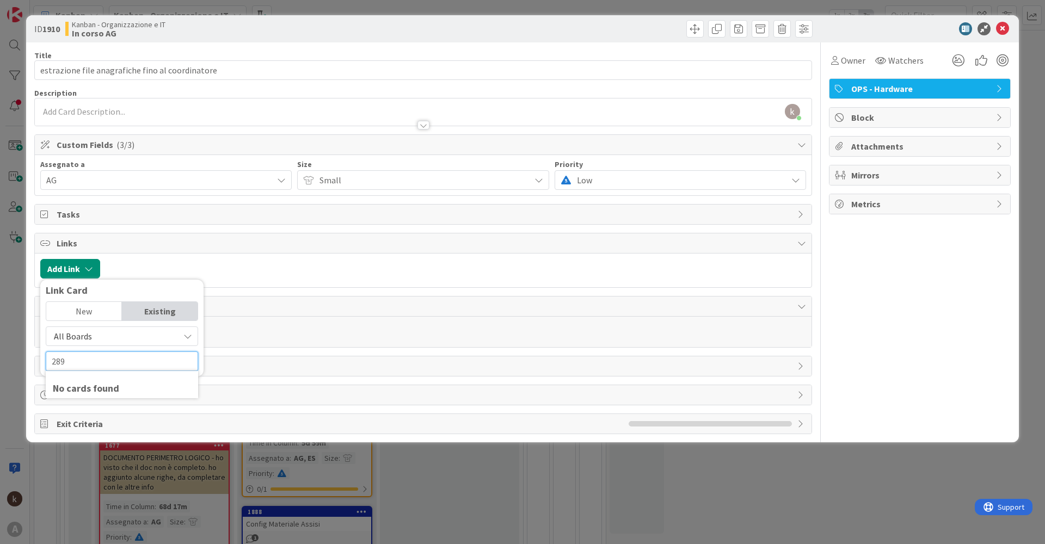
drag, startPoint x: 108, startPoint y: 358, endPoint x: 0, endPoint y: 347, distance: 108.8
click at [0, 347] on div "ID 1910 Kanban - Organizzazione e IT In corso AG Title 48 / 128 estrazione file…" at bounding box center [522, 272] width 1045 height 544
drag, startPoint x: 109, startPoint y: 364, endPoint x: 0, endPoint y: 344, distance: 111.2
click at [0, 344] on div "ID 1910 Kanban - Organizzazione e IT In corso AG Title 48 / 128 estrazione file…" at bounding box center [522, 272] width 1045 height 544
type input "tattiche"
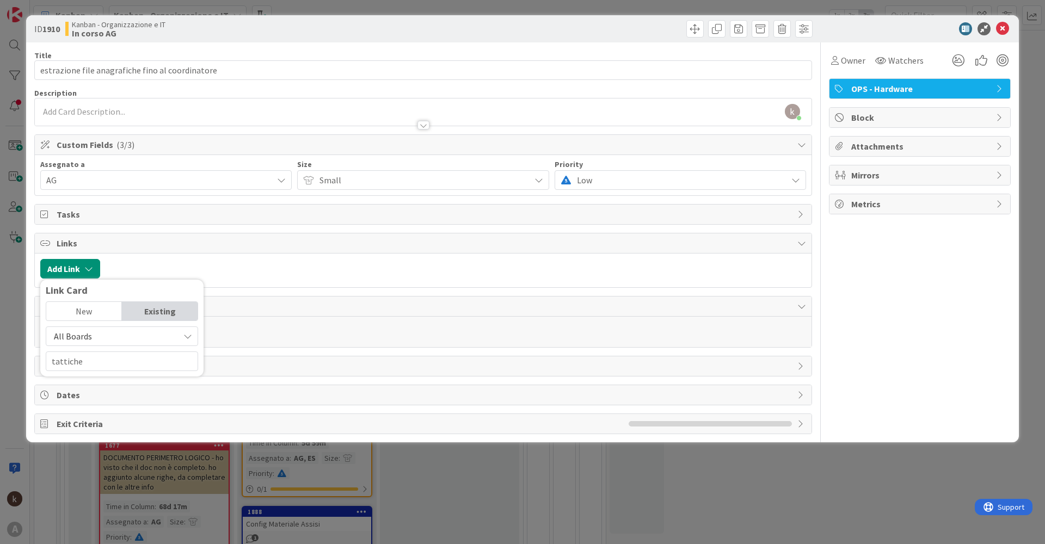
click at [146, 289] on div "Link Card" at bounding box center [122, 290] width 152 height 11
click at [99, 360] on input "tattiche" at bounding box center [122, 361] width 152 height 20
click at [112, 419] on mark "tattiche" at bounding box center [123, 418] width 34 height 14
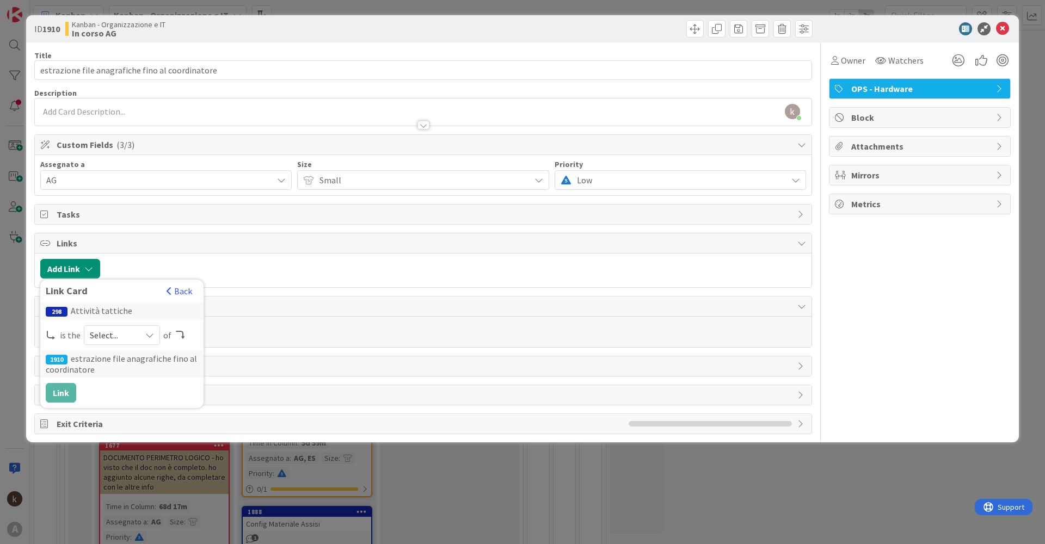
click at [129, 326] on div "Select..." at bounding box center [122, 335] width 76 height 20
click at [147, 357] on span "parent" at bounding box center [179, 361] width 123 height 16
click at [146, 328] on div "parent" at bounding box center [122, 335] width 76 height 20
click at [145, 332] on icon at bounding box center [149, 335] width 9 height 9
click at [65, 393] on button "Link" at bounding box center [61, 393] width 30 height 20
